Goal: Task Accomplishment & Management: Manage account settings

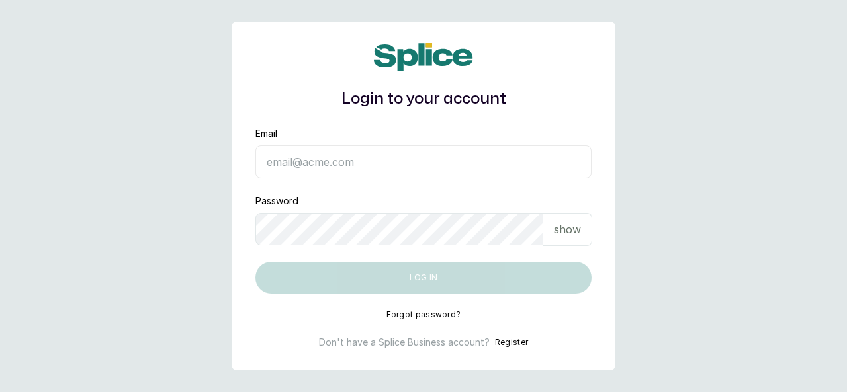
click at [353, 156] on input "Email" at bounding box center [423, 162] width 336 height 33
click at [350, 171] on input "Email" at bounding box center [423, 162] width 336 height 33
type input "akinyemiremilekun29@gmail.com"
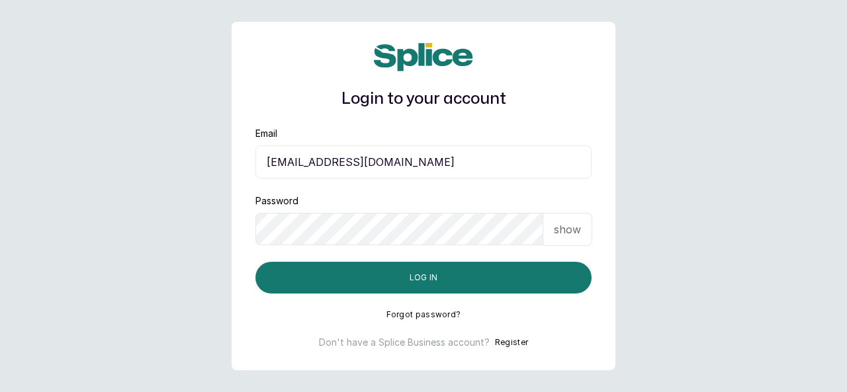
click at [549, 232] on div "show" at bounding box center [567, 229] width 49 height 33
click at [463, 271] on button "Log in" at bounding box center [423, 278] width 336 height 32
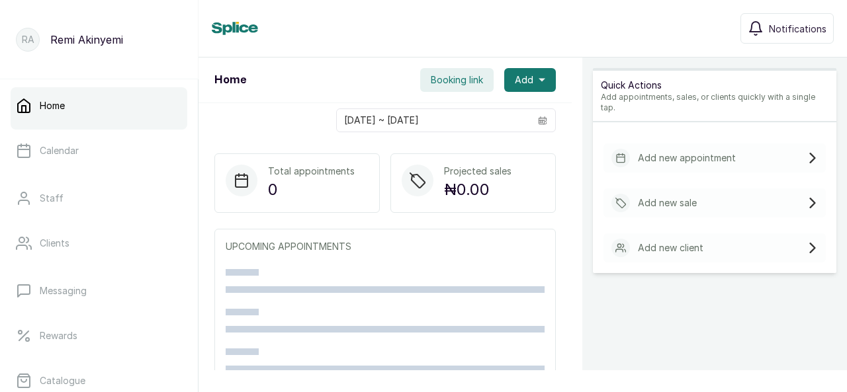
click at [538, 118] on icon "calendar" at bounding box center [542, 120] width 9 height 9
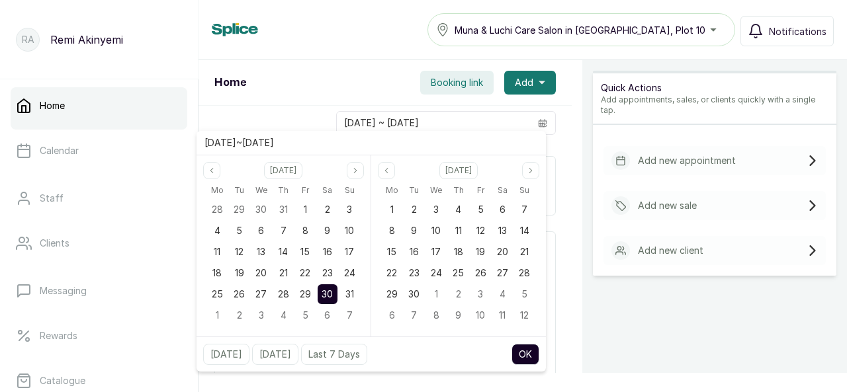
click at [561, 73] on div "Home Booking link Add" at bounding box center [385, 83] width 373 height 46
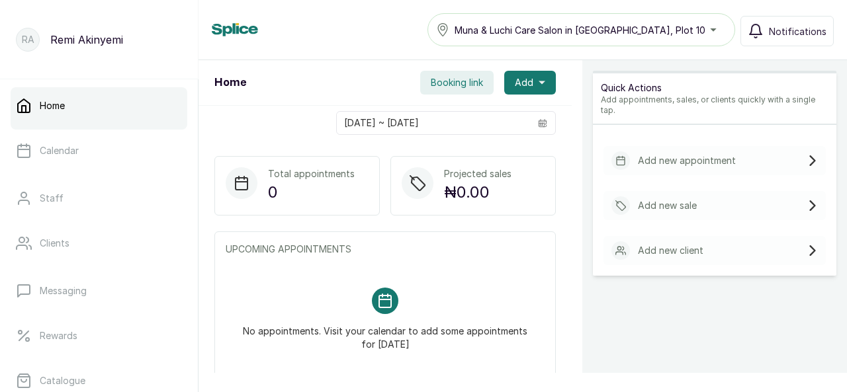
click at [63, 204] on link "Staff" at bounding box center [99, 198] width 177 height 37
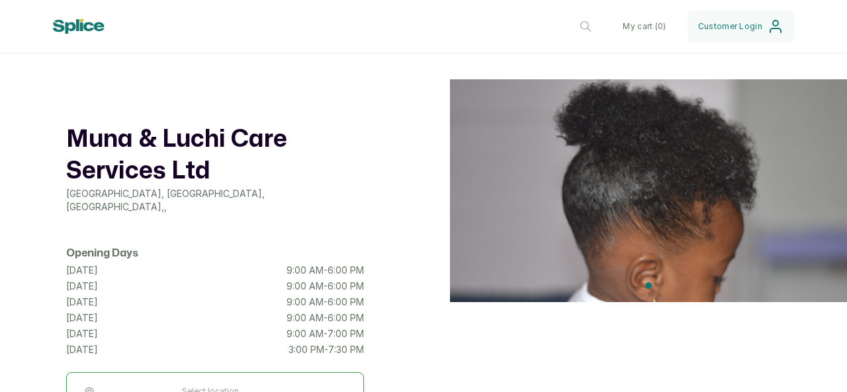
click at [571, 39] on button "button" at bounding box center [586, 27] width 32 height 32
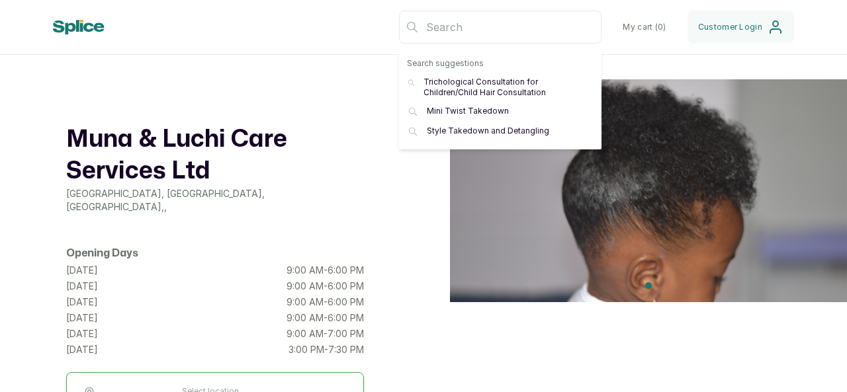
click at [393, 156] on div "Muna & Luchi Care Services Ltd [GEOGRAPHIC_DATA], [GEOGRAPHIC_DATA] , , Opening…" at bounding box center [423, 277] width 847 height 397
click at [674, 63] on html "Muna & Luchi Care Services Ltd Muna & Luchi Care Salon in [GEOGRAPHIC_DATA], Pl…" at bounding box center [423, 196] width 847 height 392
click at [809, 24] on header "Muna & Luchi Care Services Ltd Muna & Luchi Care Salon in [GEOGRAPHIC_DATA], Pl…" at bounding box center [423, 27] width 847 height 55
click at [610, 359] on div at bounding box center [648, 277] width 397 height 396
click at [578, 24] on input "text" at bounding box center [500, 27] width 203 height 33
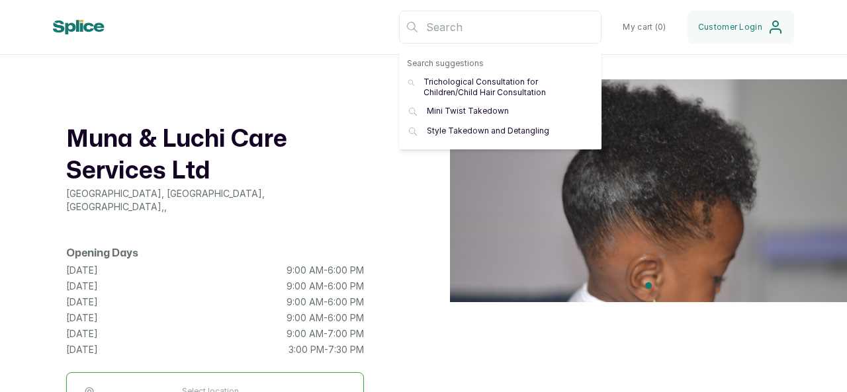
click at [394, 92] on div "Muna & Luchi Care Services Ltd [GEOGRAPHIC_DATA], [GEOGRAPHIC_DATA] , , Opening…" at bounding box center [423, 277] width 847 height 397
click at [398, 80] on div "Muna & Luchi Care Services Ltd [GEOGRAPHIC_DATA], [GEOGRAPHIC_DATA] , , Opening…" at bounding box center [423, 277] width 847 height 397
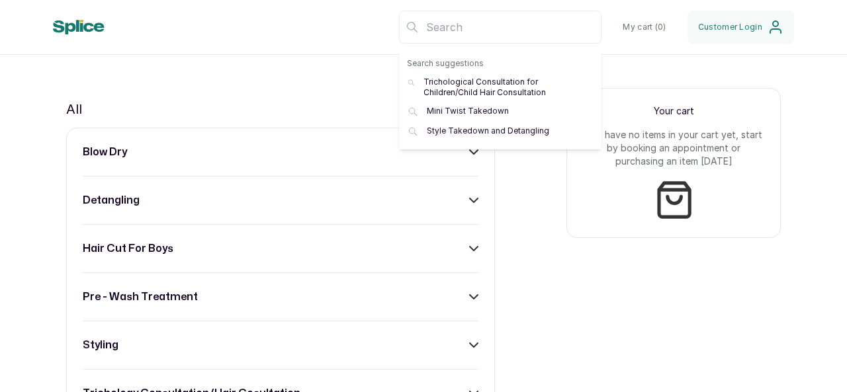
scroll to position [488, 0]
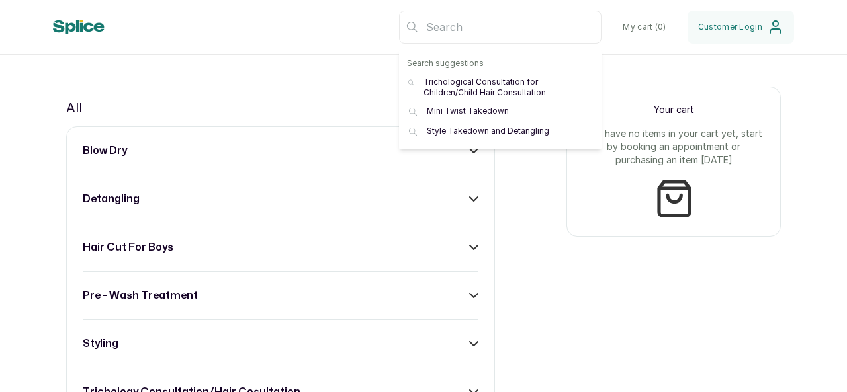
click at [462, 173] on div "blow dry detangling hair cut for boys pre - wash treatment styling trichology c…" at bounding box center [280, 319] width 429 height 387
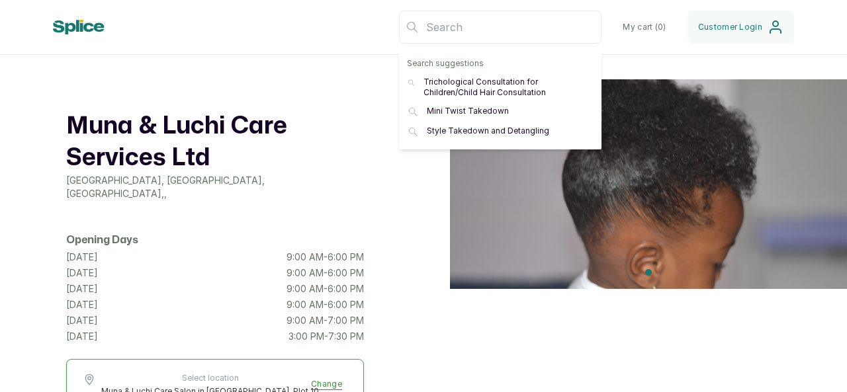
scroll to position [0, 0]
